Goal: Information Seeking & Learning: Find specific fact

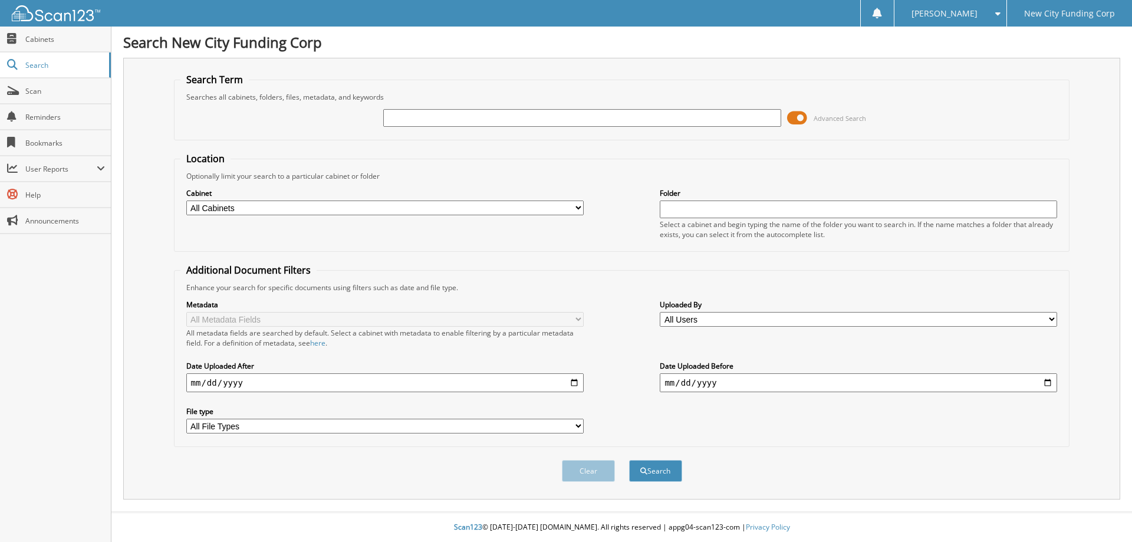
click at [500, 125] on input "text" at bounding box center [582, 118] width 398 height 18
type input "338770"
click at [629, 460] on button "Search" at bounding box center [655, 471] width 53 height 22
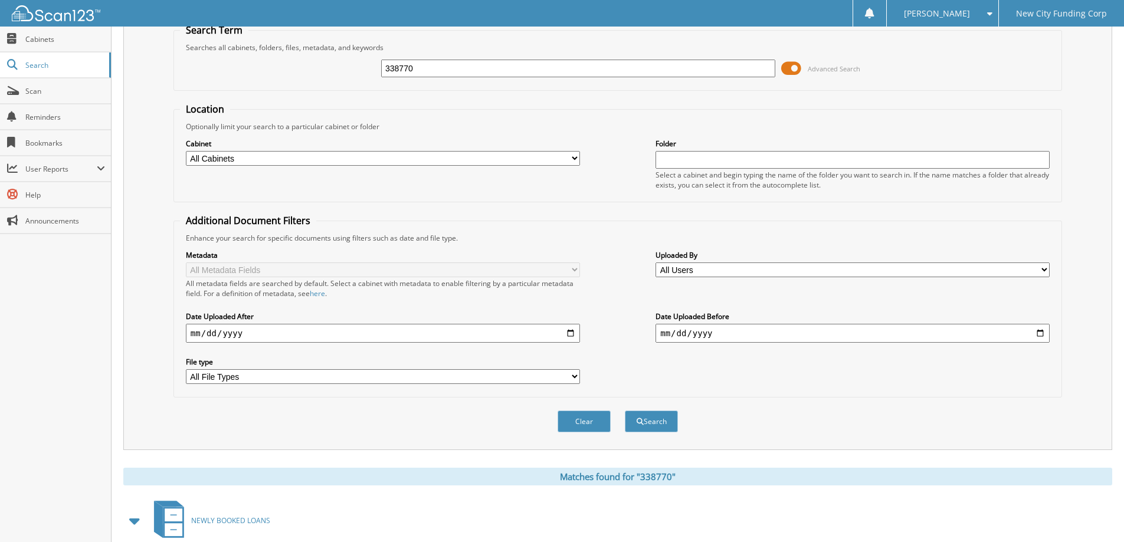
scroll to position [183, 0]
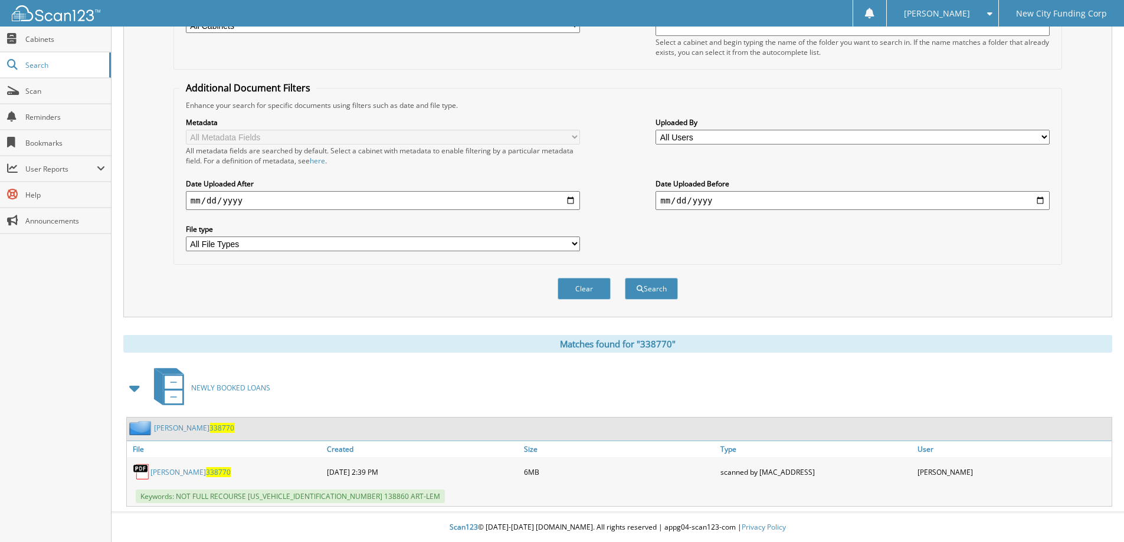
click at [190, 468] on link "[PERSON_NAME] 338770" at bounding box center [190, 472] width 80 height 10
